Goal: Task Accomplishment & Management: Use online tool/utility

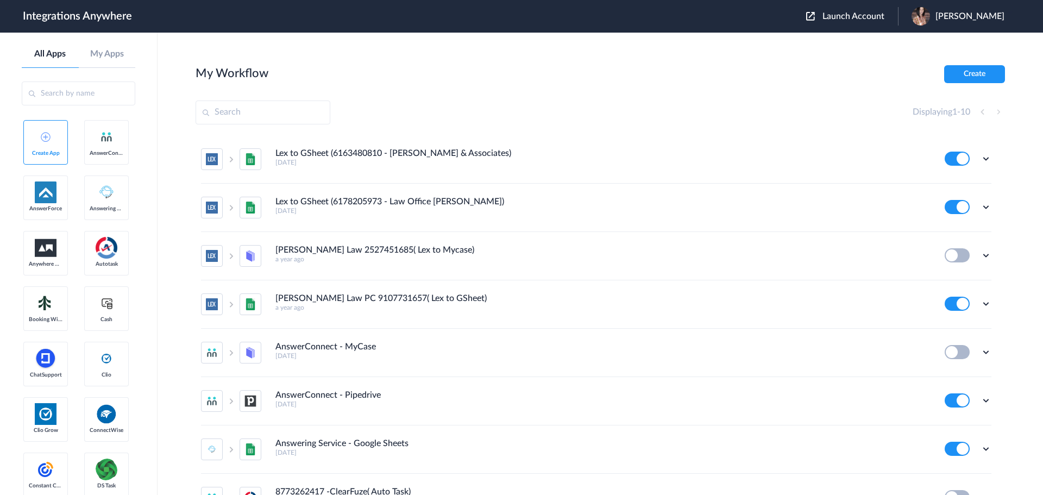
click at [870, 20] on span "Launch Account" at bounding box center [854, 16] width 62 height 9
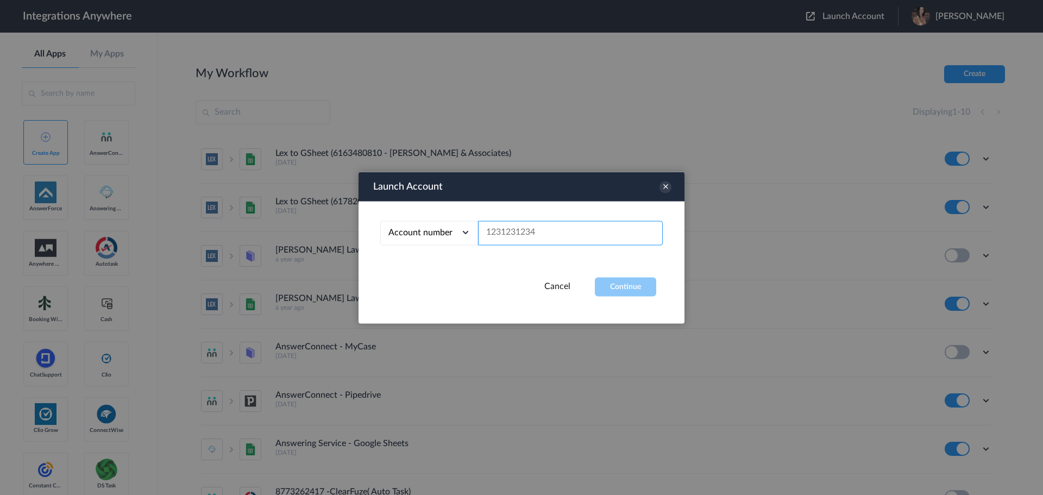
click at [626, 241] on input "text" at bounding box center [570, 233] width 185 height 24
paste input "8669703565"
type input "8669703565"
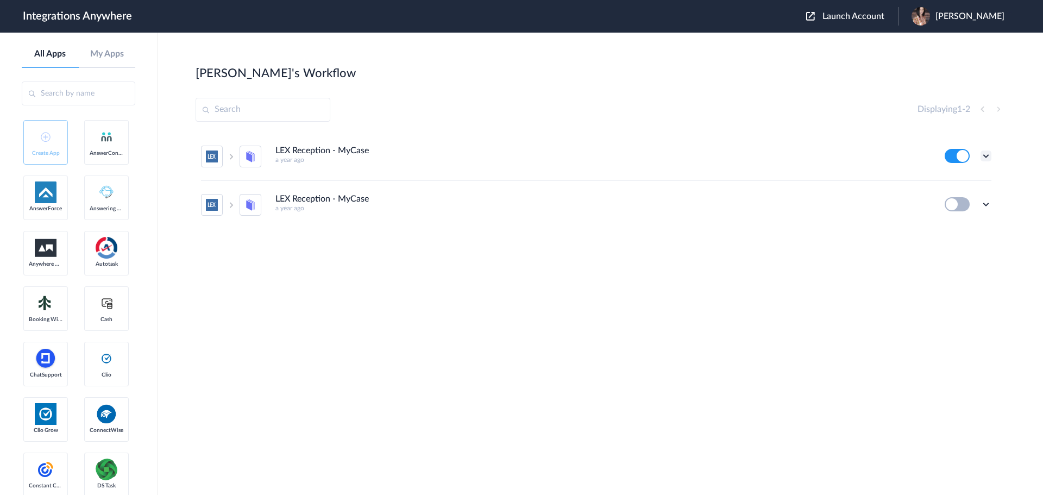
click at [986, 158] on icon at bounding box center [986, 155] width 11 height 11
click at [948, 198] on link "Task history" at bounding box center [955, 201] width 52 height 8
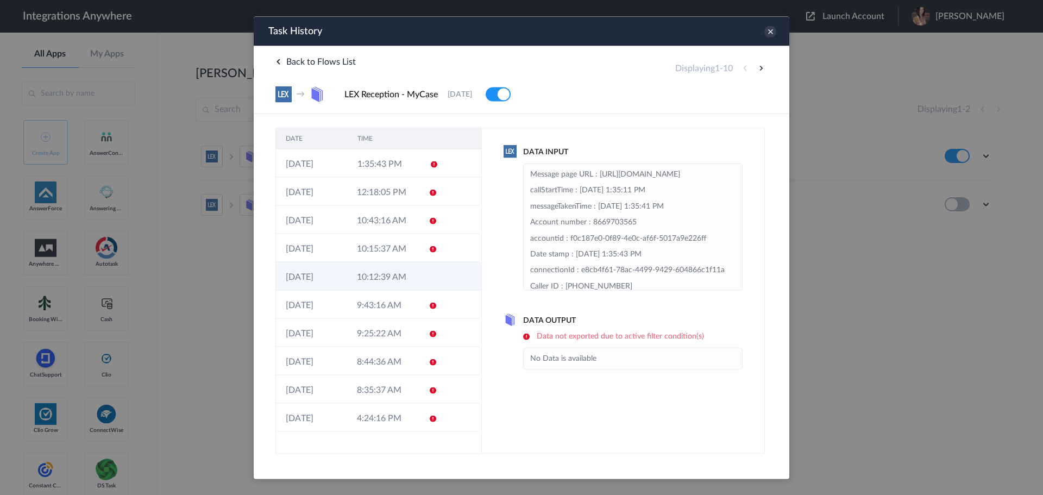
click at [428, 277] on td at bounding box center [429, 276] width 21 height 28
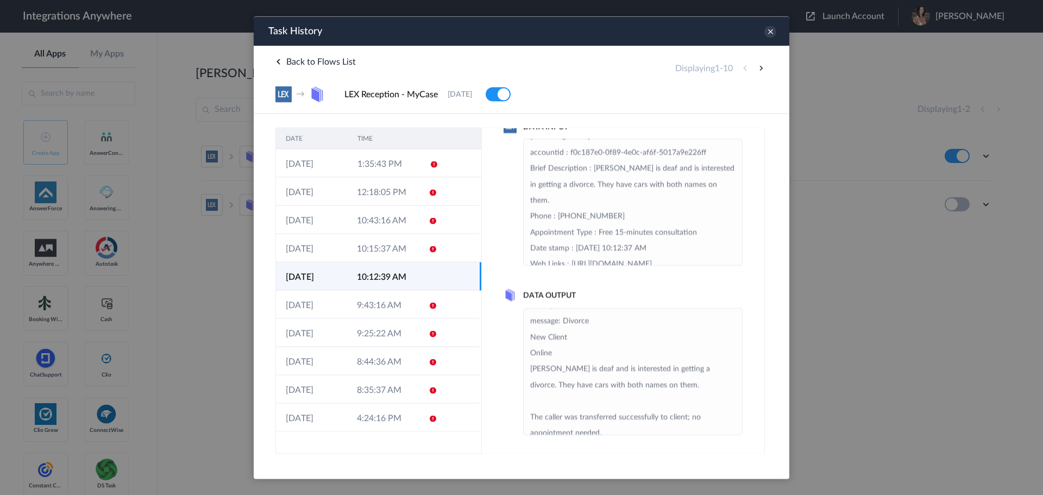
scroll to position [54, 0]
click at [769, 30] on icon at bounding box center [770, 32] width 12 height 12
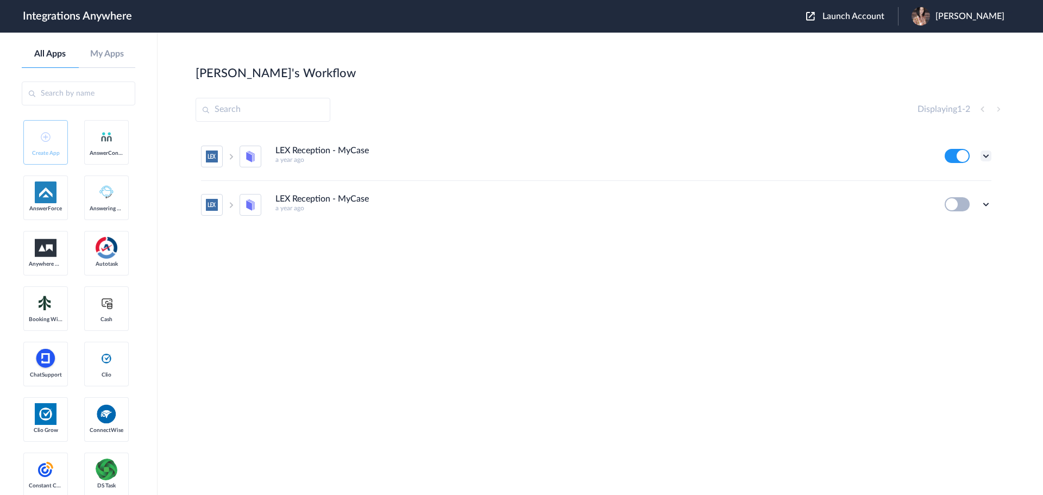
click at [985, 156] on icon at bounding box center [986, 155] width 11 height 11
click at [945, 180] on link "Edit" at bounding box center [942, 181] width 26 height 8
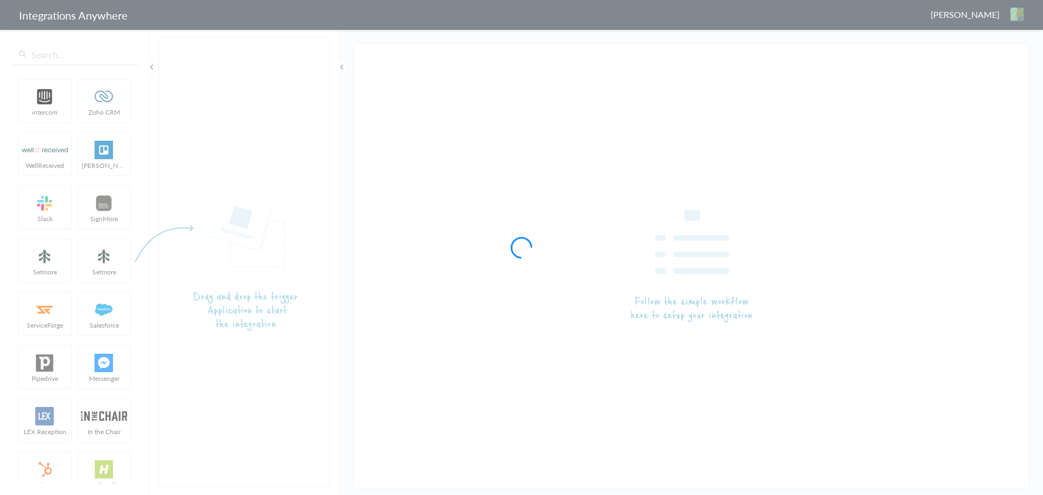
type input "LEX Reception - MyCase"
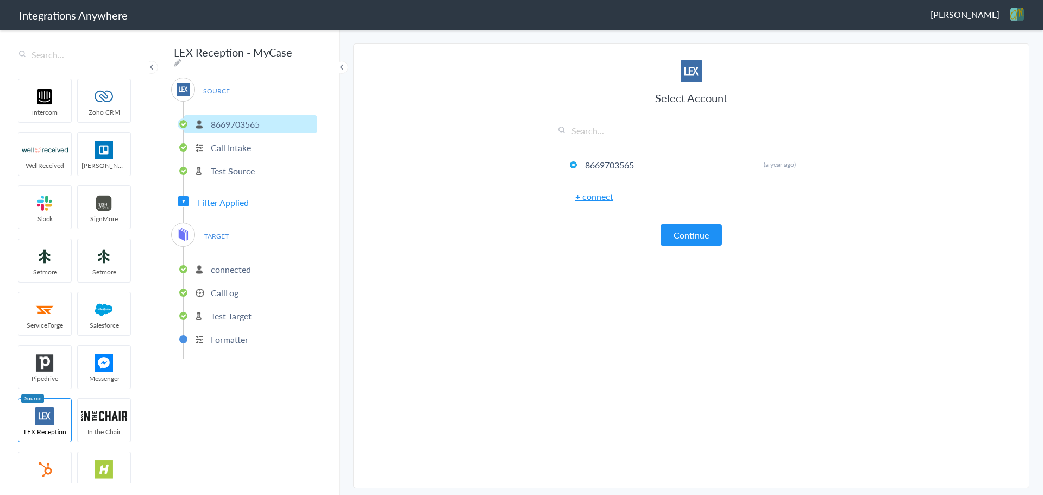
click at [231, 265] on p "connected" at bounding box center [231, 269] width 40 height 12
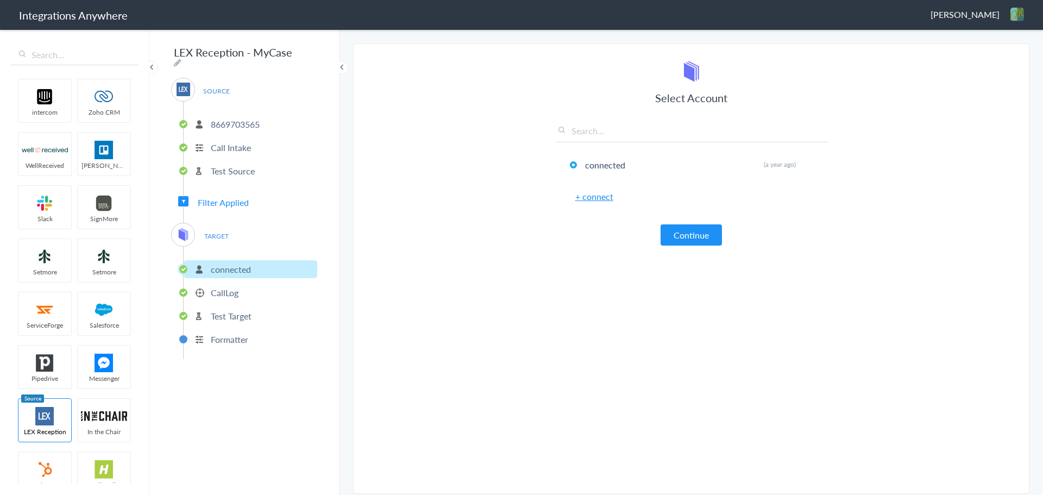
click at [223, 287] on p "CallLog" at bounding box center [225, 292] width 28 height 12
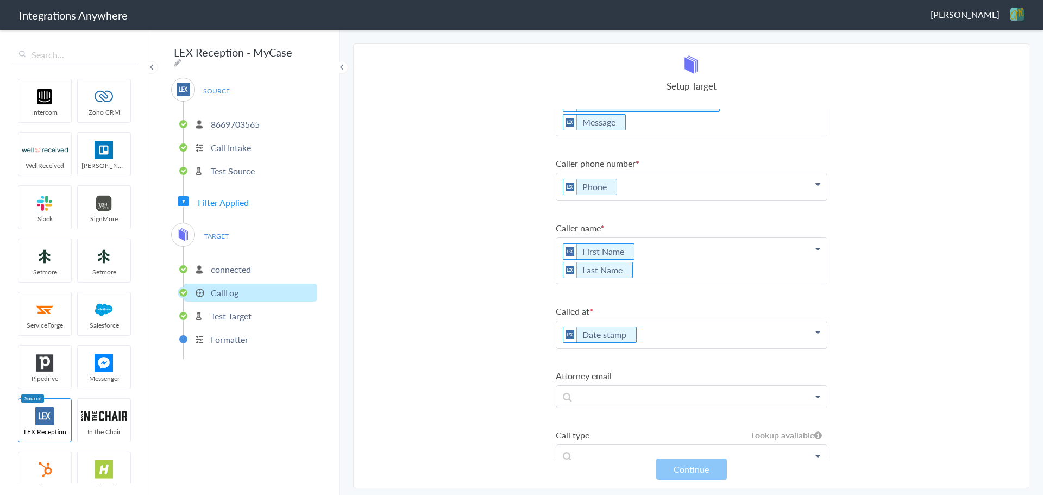
scroll to position [136, 0]
